Goal: Transaction & Acquisition: Purchase product/service

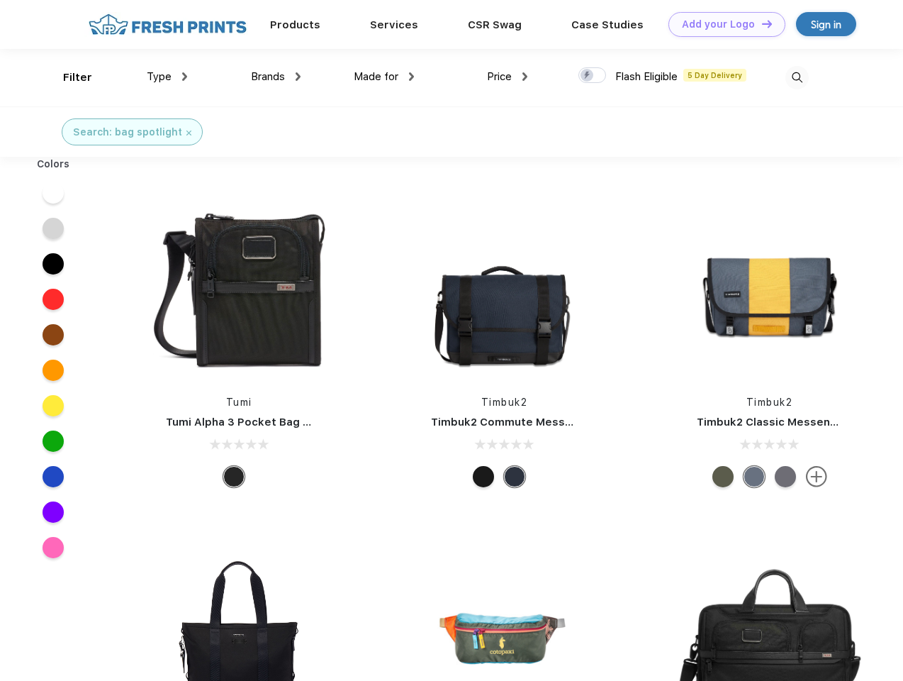
click at [722, 24] on link "Add your Logo Design Tool" at bounding box center [727, 24] width 117 height 25
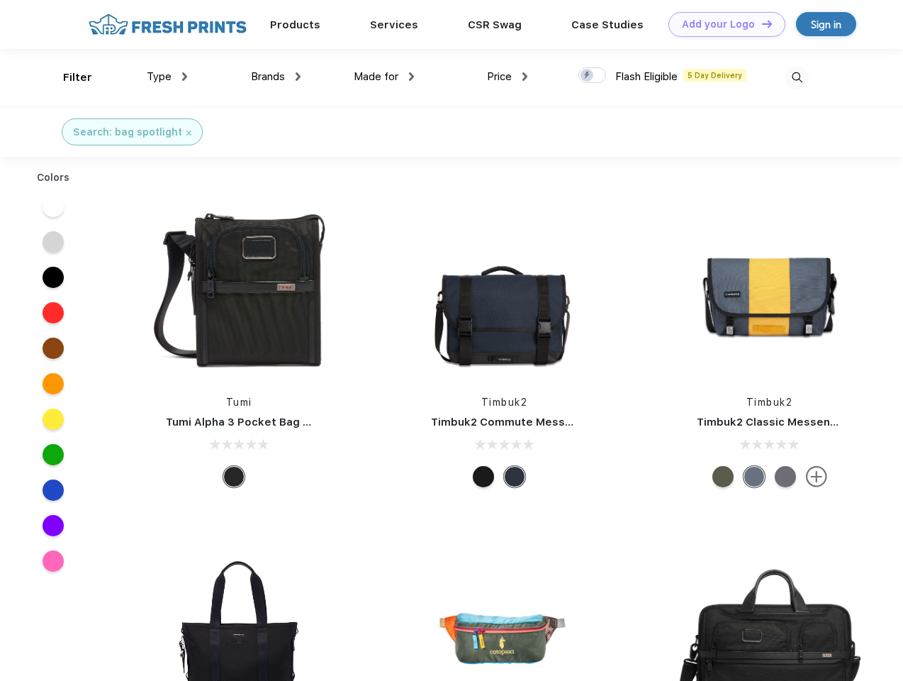
click at [0, 0] on div "Design Tool" at bounding box center [0, 0] width 0 height 0
click at [761, 23] on link "Add your Logo Design Tool" at bounding box center [727, 24] width 117 height 25
click at [68, 77] on div "Filter" at bounding box center [77, 77] width 29 height 16
click at [167, 77] on span "Type" at bounding box center [159, 76] width 25 height 13
click at [276, 77] on span "Brands" at bounding box center [268, 76] width 34 height 13
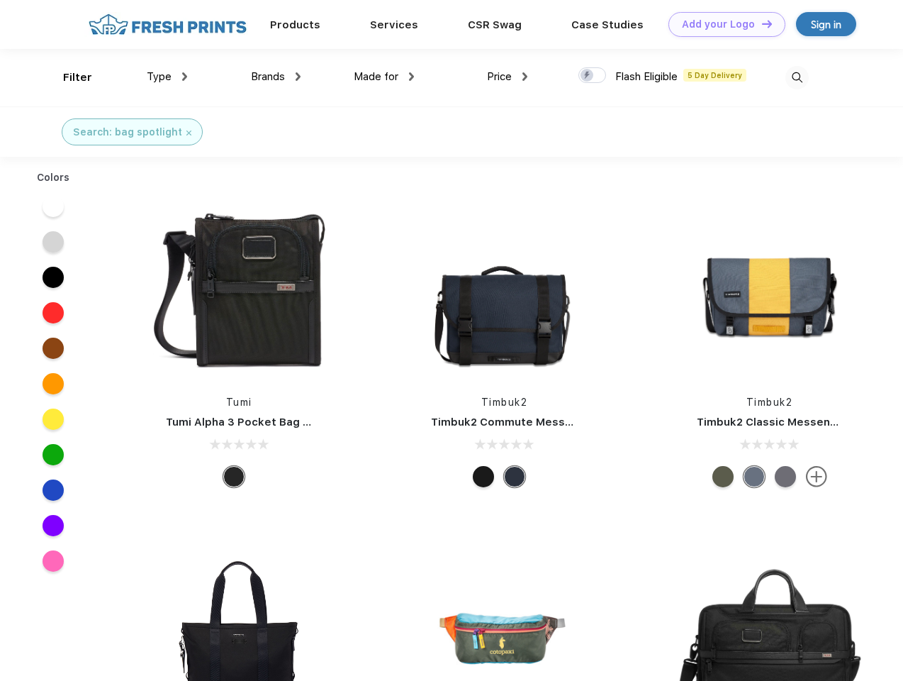
click at [384, 77] on span "Made for" at bounding box center [376, 76] width 45 height 13
click at [508, 77] on span "Price" at bounding box center [499, 76] width 25 height 13
click at [593, 76] on div at bounding box center [592, 75] width 28 height 16
click at [588, 76] on input "checkbox" at bounding box center [582, 71] width 9 height 9
click at [797, 77] on img at bounding box center [796, 77] width 23 height 23
